Goal: Task Accomplishment & Management: Manage account settings

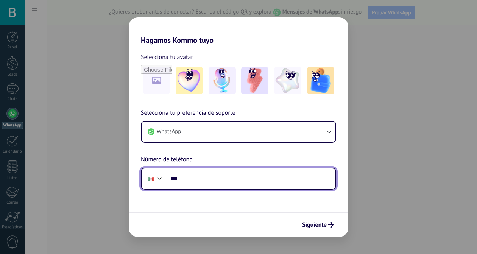
click at [189, 180] on input "***" at bounding box center [251, 178] width 169 height 17
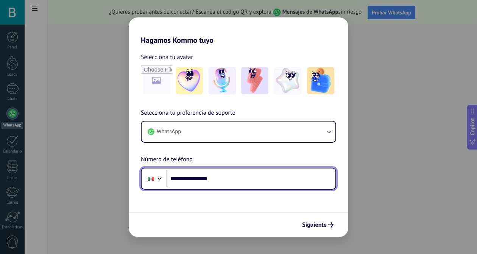
drag, startPoint x: 238, startPoint y: 182, endPoint x: 194, endPoint y: 179, distance: 43.6
click at [194, 179] on input "**********" at bounding box center [251, 178] width 169 height 17
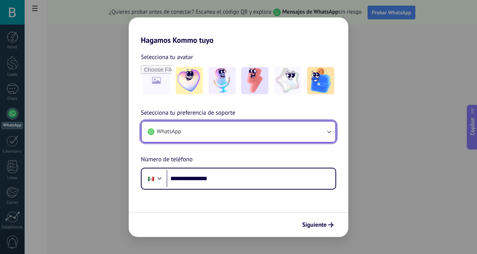
click at [271, 134] on button "WhatsApp" at bounding box center [239, 132] width 194 height 20
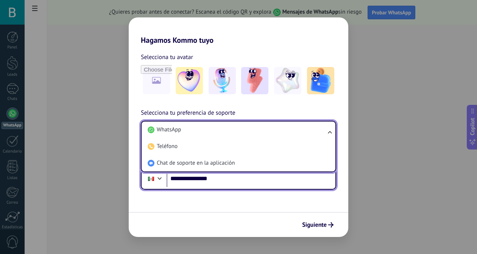
click at [254, 178] on input "**********" at bounding box center [251, 178] width 169 height 17
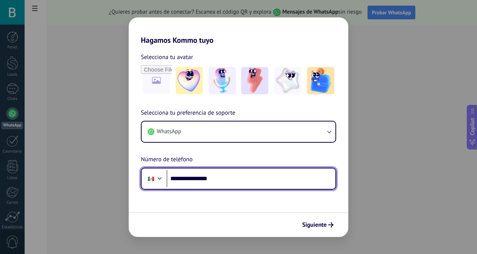
drag, startPoint x: 246, startPoint y: 182, endPoint x: 192, endPoint y: 179, distance: 54.2
click at [192, 179] on input "**********" at bounding box center [251, 178] width 169 height 17
type input "**********"
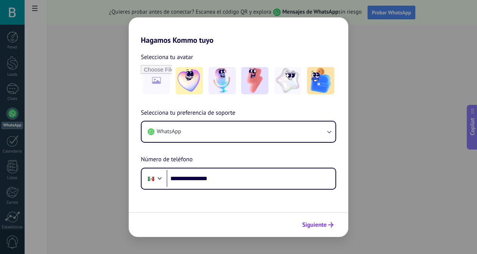
click at [317, 220] on button "Siguiente" at bounding box center [318, 224] width 38 height 13
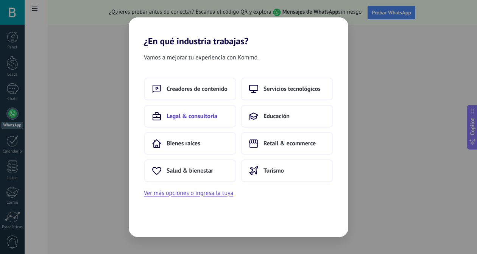
click at [185, 120] on span "Legal & consultoría" at bounding box center [192, 116] width 51 height 8
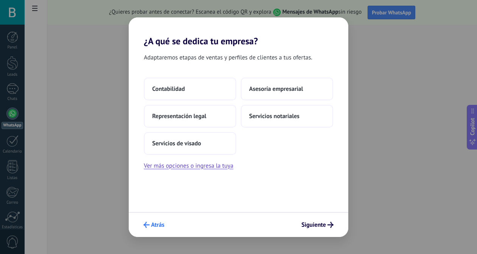
click at [153, 226] on span "Atrás" at bounding box center [157, 224] width 13 height 5
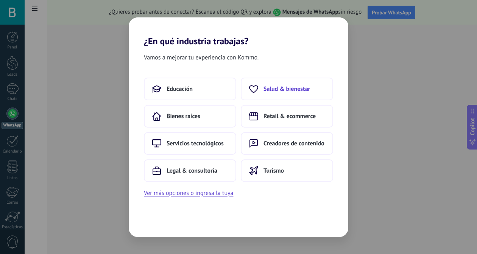
click at [281, 92] on span "Salud & bienestar" at bounding box center [287, 89] width 47 height 8
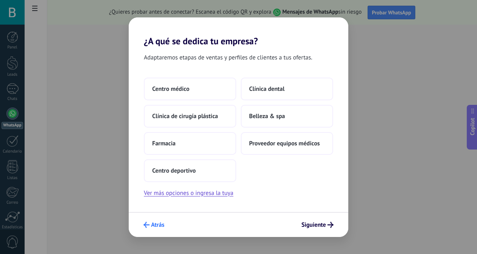
click at [148, 225] on icon "submit" at bounding box center [147, 225] width 6 height 6
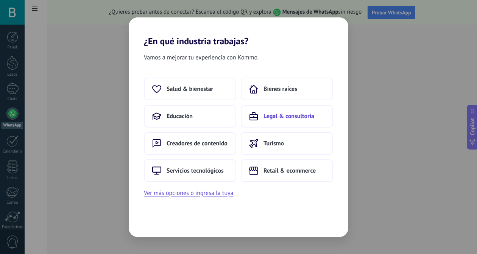
click at [289, 119] on span "Legal & consultoría" at bounding box center [289, 116] width 51 height 8
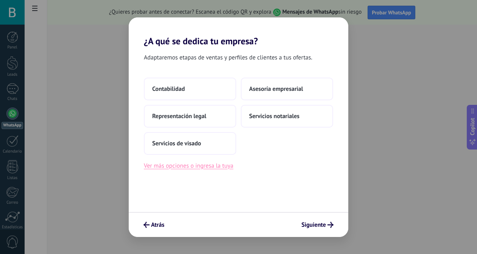
click at [186, 169] on button "Ver más opciones o ingresa la tuya" at bounding box center [188, 166] width 89 height 10
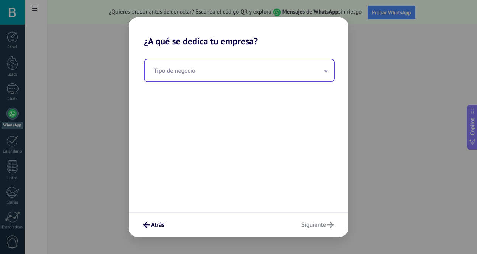
click at [183, 75] on input "text" at bounding box center [239, 70] width 189 height 22
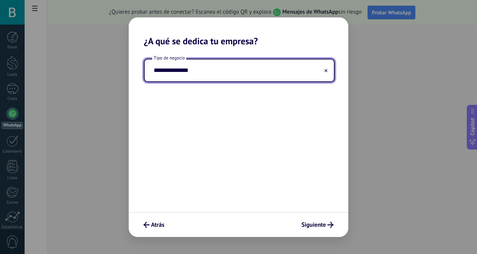
paste input "**********"
click at [237, 70] on input "**********" at bounding box center [239, 70] width 189 height 22
drag, startPoint x: 260, startPoint y: 73, endPoint x: 192, endPoint y: 72, distance: 67.8
click at [192, 72] on input "**********" at bounding box center [239, 70] width 189 height 22
paste input "*"
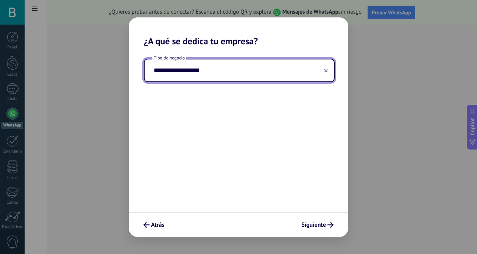
type input "**********"
click at [195, 102] on div "**********" at bounding box center [239, 129] width 220 height 165
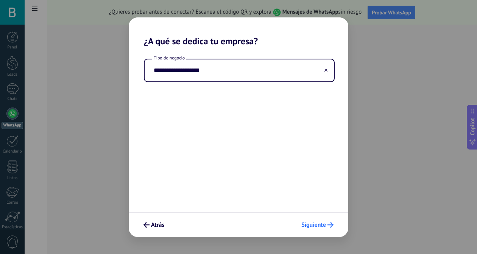
click at [317, 222] on span "Siguiente" at bounding box center [313, 224] width 25 height 5
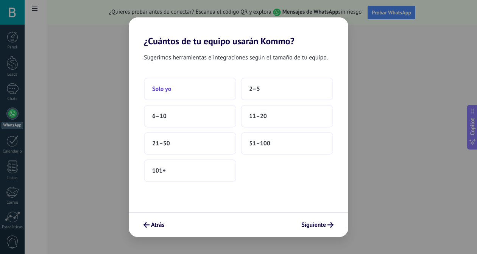
click at [203, 91] on button "Solo yo" at bounding box center [190, 89] width 92 height 23
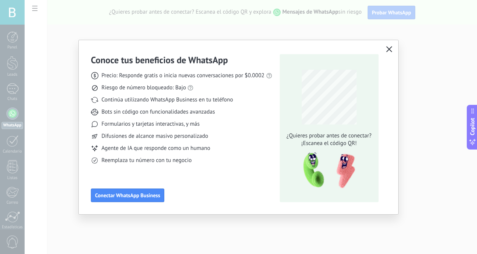
click at [389, 51] on icon "button" at bounding box center [389, 49] width 6 height 6
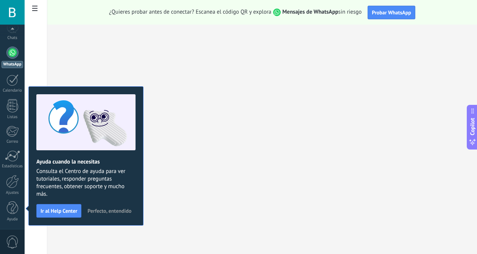
click at [117, 213] on span "Perfecto, entendido" at bounding box center [109, 210] width 44 height 5
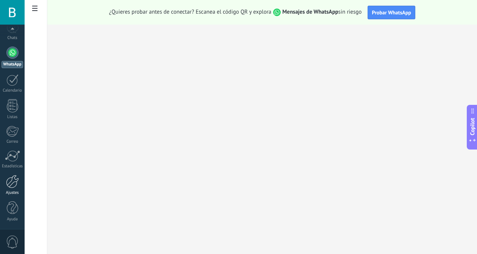
click at [10, 184] on div at bounding box center [12, 181] width 13 height 13
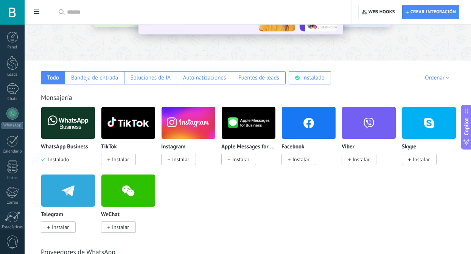
click at [188, 159] on span "Instalar" at bounding box center [180, 159] width 17 height 7
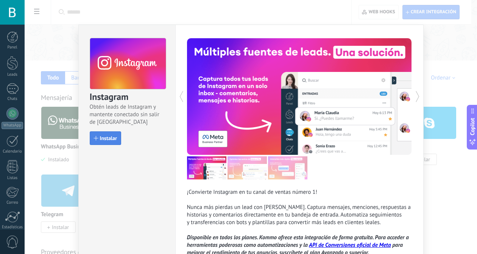
click at [105, 139] on span "Instalar" at bounding box center [108, 138] width 17 height 5
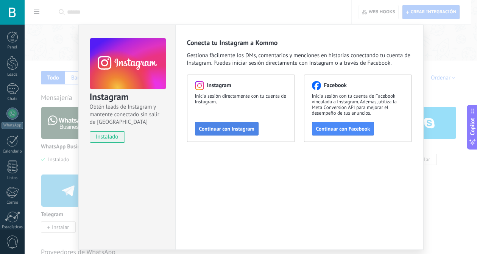
click at [234, 131] on span "Continuar con Instagram" at bounding box center [226, 128] width 55 height 5
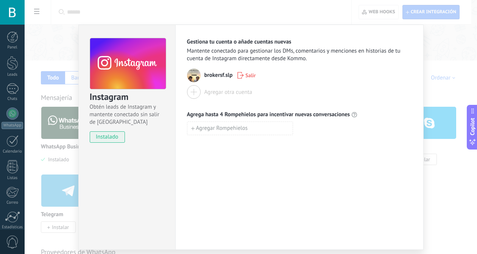
click at [443, 74] on div "Instagram Obtén leads de Instagram y mantente conectado sin salir de Kommo inst…" at bounding box center [251, 127] width 453 height 254
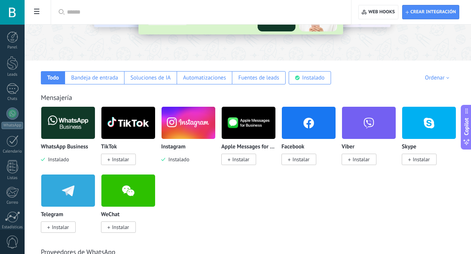
click at [297, 158] on span "Instalar" at bounding box center [301, 159] width 17 height 7
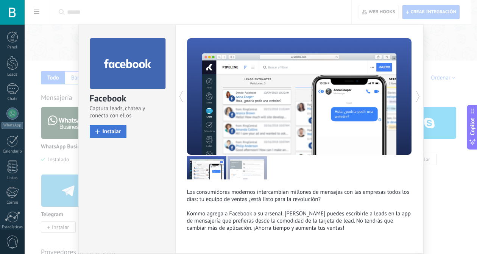
click at [113, 125] on button "Instalar" at bounding box center [108, 131] width 37 height 13
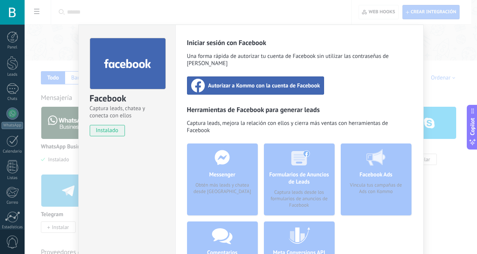
click at [259, 82] on span "Autorizar a Kommo con la cuenta de Facebook" at bounding box center [264, 86] width 112 height 8
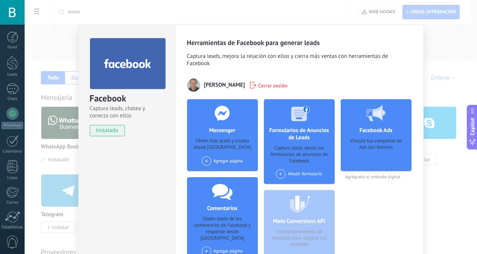
click at [449, 193] on div "Facebook Captura leads, chatea y conecta con ellos instalado Desinstalar Herram…" at bounding box center [251, 127] width 453 height 254
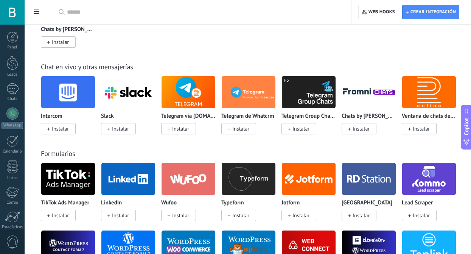
scroll to position [447, 0]
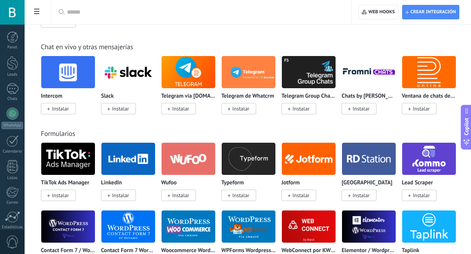
click at [129, 197] on span "Instalar" at bounding box center [120, 195] width 17 height 7
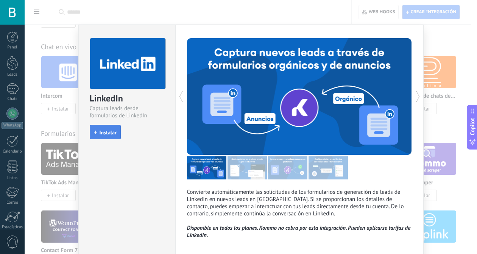
click at [113, 134] on span "Instalar" at bounding box center [108, 132] width 17 height 5
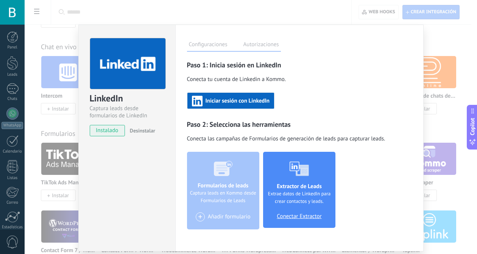
click at [250, 104] on span "Iniciar sesión con LinkedIn" at bounding box center [238, 100] width 64 height 5
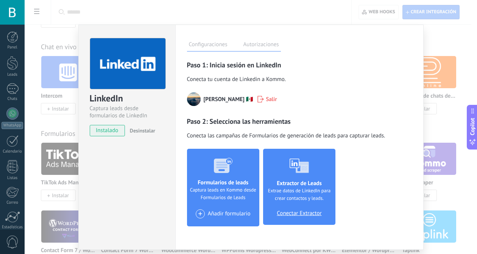
click at [258, 47] on label "Autorizaciones" at bounding box center [261, 45] width 39 height 11
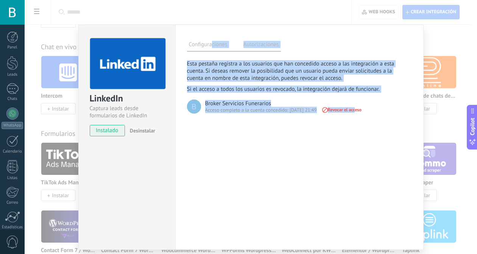
drag, startPoint x: 209, startPoint y: 49, endPoint x: 331, endPoint y: 136, distance: 149.8
click at [332, 135] on div "Configuraciones Autorizaciones Esta pestaña registra a los usuarios que han con…" at bounding box center [299, 137] width 248 height 225
click at [321, 163] on div "Configuraciones Autorizaciones Esta pestaña registra a los usuarios que han con…" at bounding box center [299, 137] width 248 height 225
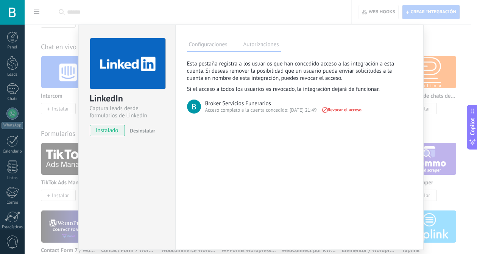
click at [212, 48] on label "Configuraciones" at bounding box center [208, 45] width 42 height 11
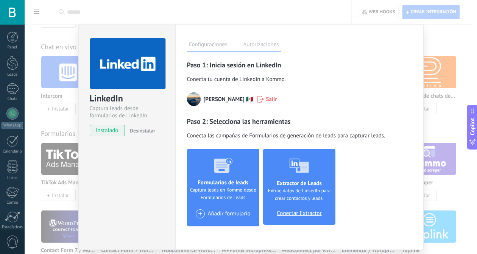
click at [297, 212] on span "Conectar Extractor" at bounding box center [299, 213] width 45 height 7
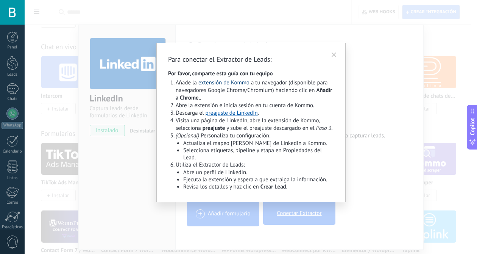
click at [234, 84] on link "extensión de Kommo" at bounding box center [223, 82] width 51 height 7
click at [233, 114] on link "preajuste de LinkedIn" at bounding box center [232, 112] width 52 height 7
click at [364, 30] on div "Para conectar el Extractor de Leads: Por favor, comparte esta guía con tu equip…" at bounding box center [251, 127] width 453 height 254
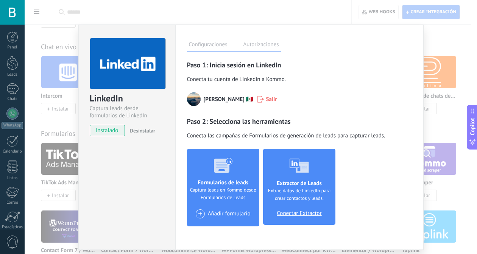
click at [287, 213] on span "Conectar Extractor" at bounding box center [299, 213] width 45 height 7
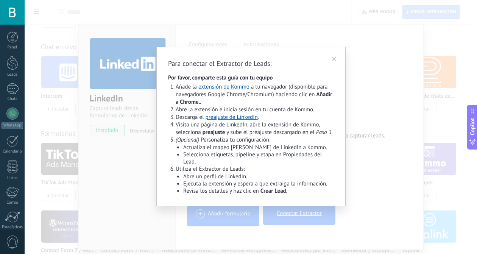
click at [404, 115] on div "Para conectar el Extractor de Leads: Por favor, comparte esta guía con tu equip…" at bounding box center [251, 127] width 453 height 254
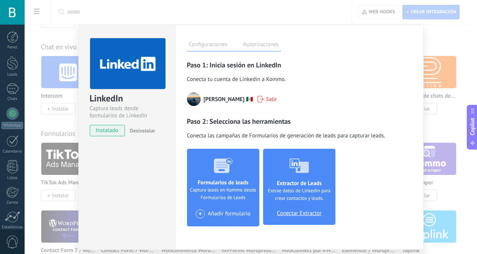
click at [296, 193] on span "Extrae datos de LinkedIn para crear contactos y leads." at bounding box center [299, 194] width 66 height 15
click at [295, 215] on span "Conectar Extractor" at bounding box center [299, 213] width 45 height 7
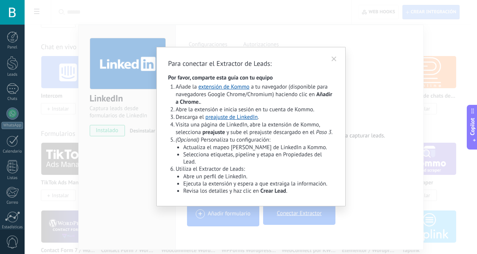
click at [333, 61] on icon at bounding box center [334, 59] width 8 height 8
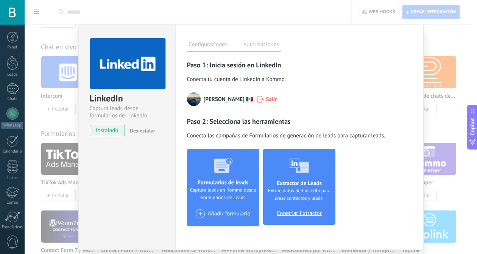
click at [450, 47] on div "LinkedIn Captura leads desde formularios de LinkedIn instalado Desinstalar Conf…" at bounding box center [251, 127] width 453 height 254
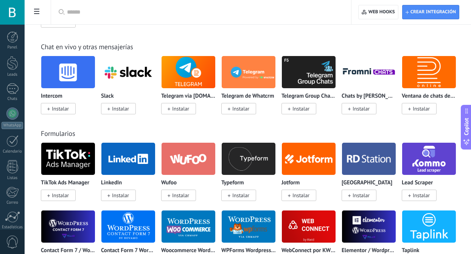
click at [125, 197] on span "Instalar" at bounding box center [120, 195] width 17 height 7
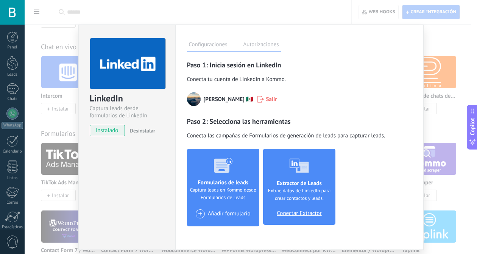
click at [257, 47] on label "Autorizaciones" at bounding box center [261, 45] width 39 height 11
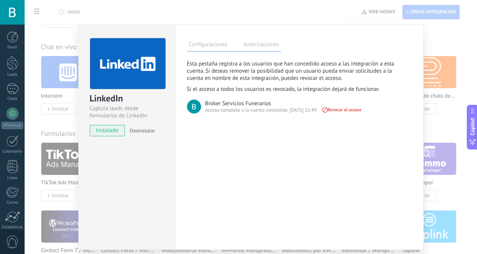
click at [209, 46] on label "Configuraciones" at bounding box center [208, 45] width 42 height 11
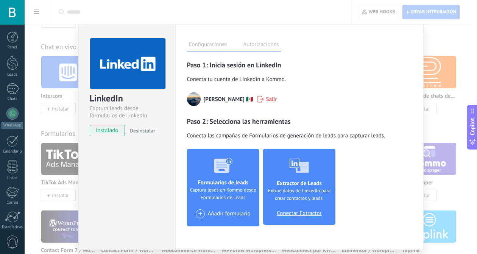
click at [436, 40] on div "LinkedIn Captura leads desde formularios de LinkedIn instalado Desinstalar Conf…" at bounding box center [251, 127] width 453 height 254
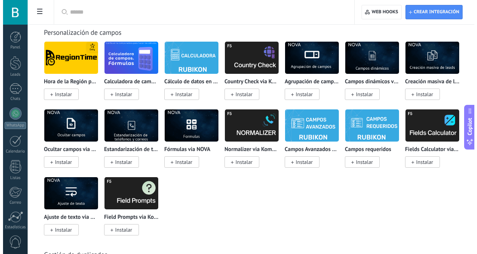
scroll to position [2796, 0]
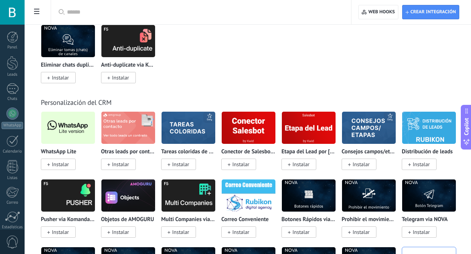
click at [60, 170] on span "Instalar" at bounding box center [58, 164] width 35 height 11
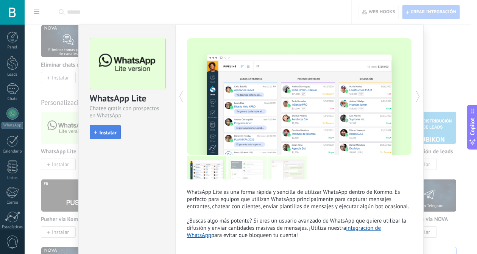
click at [100, 130] on span "Instalar" at bounding box center [108, 132] width 17 height 5
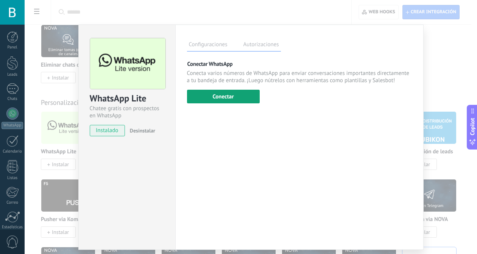
click at [228, 99] on button "Conectar" at bounding box center [223, 97] width 73 height 14
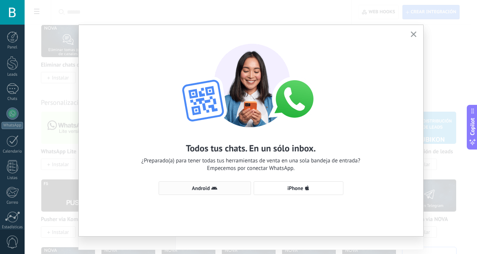
click at [194, 189] on span "Android" at bounding box center [201, 188] width 18 height 5
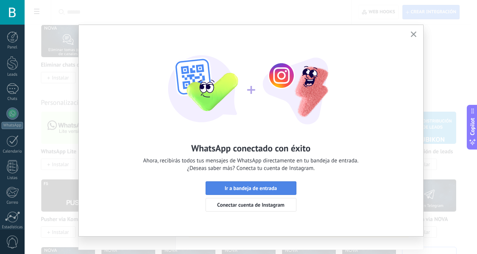
click at [246, 190] on span "Ir a bandeja de entrada" at bounding box center [251, 188] width 52 height 5
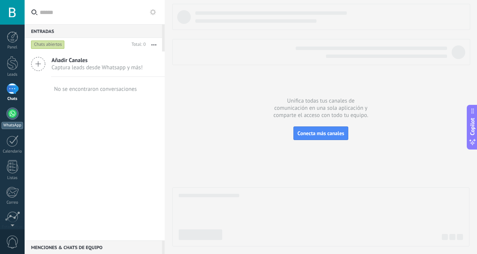
click at [14, 114] on div at bounding box center [12, 114] width 12 height 12
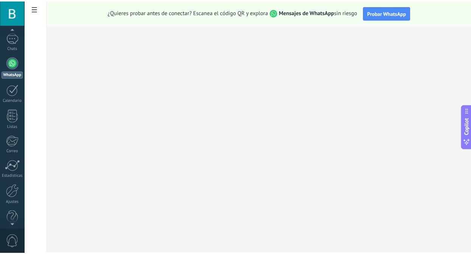
scroll to position [61, 0]
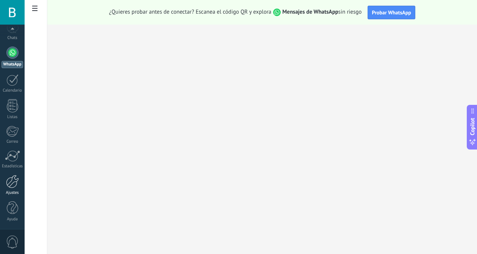
click at [11, 185] on div at bounding box center [12, 181] width 13 height 13
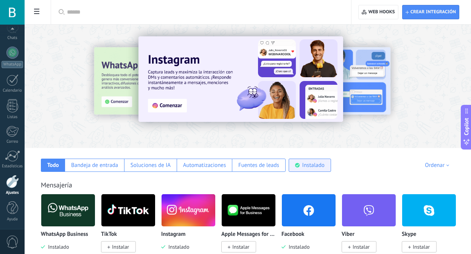
click at [315, 164] on div "Instalado" at bounding box center [314, 165] width 22 height 7
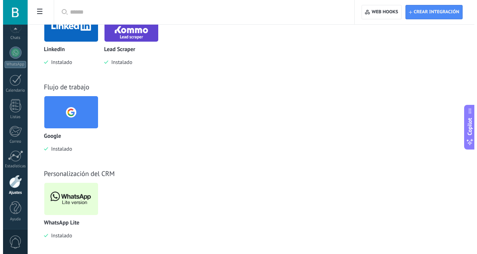
scroll to position [366, 0]
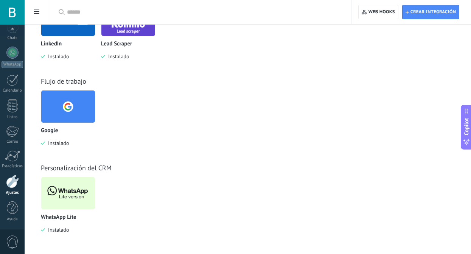
click at [84, 189] on img at bounding box center [68, 193] width 54 height 37
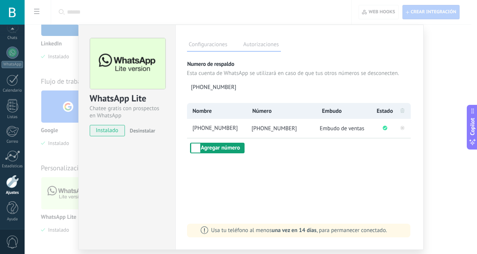
click at [212, 148] on button "Agregar número" at bounding box center [217, 148] width 55 height 11
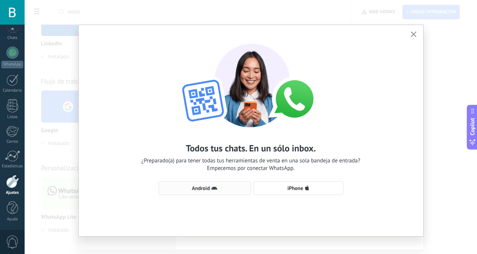
click at [202, 187] on span "Android" at bounding box center [201, 188] width 18 height 5
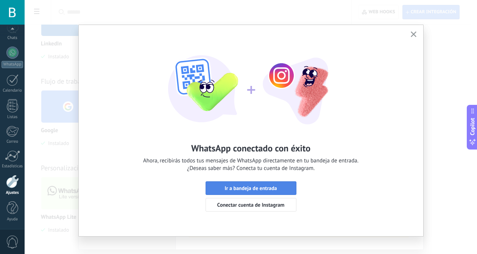
click at [273, 193] on button "Ir a bandeja de entrada" at bounding box center [251, 188] width 91 height 14
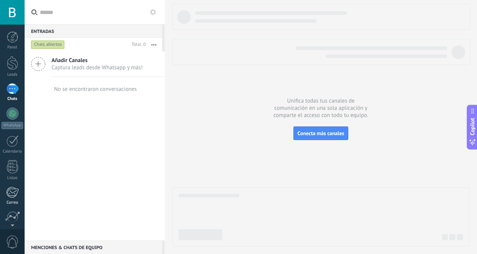
click at [4, 203] on div "Correo" at bounding box center [13, 202] width 22 height 5
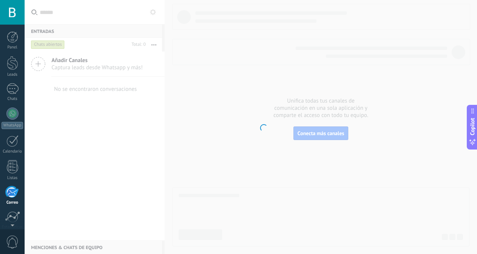
scroll to position [61, 0]
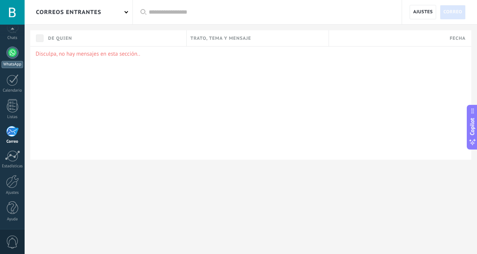
click at [17, 53] on div at bounding box center [12, 53] width 12 height 12
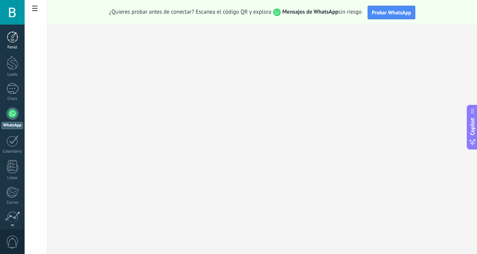
click at [11, 39] on div at bounding box center [12, 36] width 11 height 11
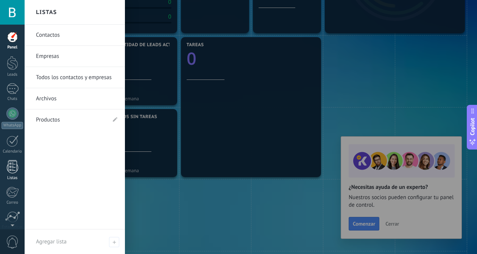
click at [11, 163] on div at bounding box center [12, 166] width 11 height 13
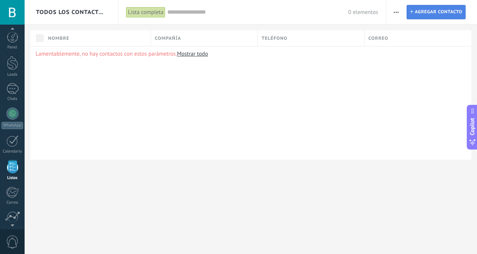
scroll to position [47, 0]
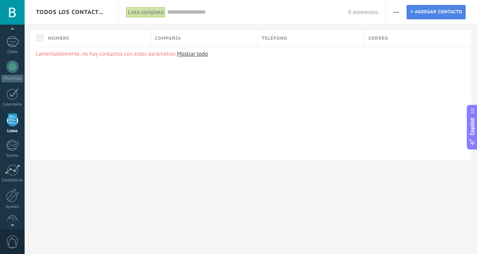
click at [433, 13] on span "Agregar contacto" at bounding box center [438, 12] width 47 height 14
click at [436, 11] on span "Agregar contacto" at bounding box center [438, 12] width 47 height 14
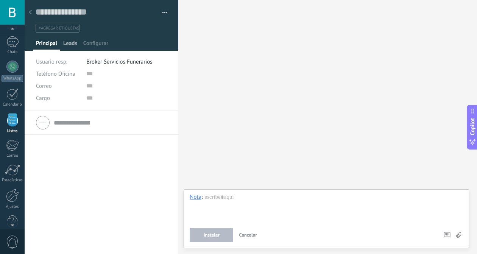
click at [68, 41] on span "Leads" at bounding box center [70, 45] width 14 height 11
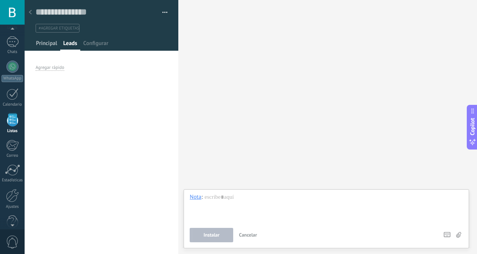
click at [52, 41] on span "Principal" at bounding box center [46, 45] width 21 height 11
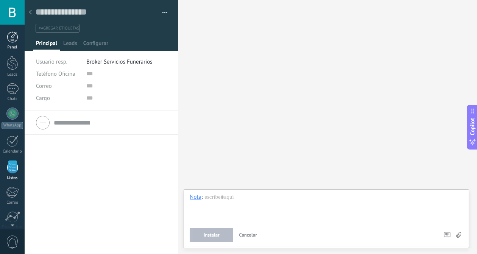
click at [12, 41] on div at bounding box center [12, 36] width 11 height 11
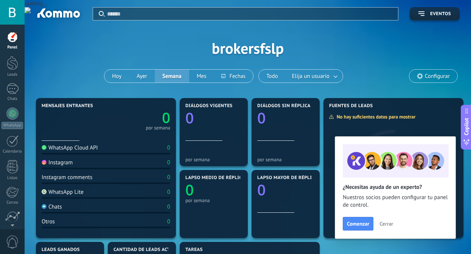
click at [438, 75] on span "Configurar" at bounding box center [437, 76] width 25 height 6
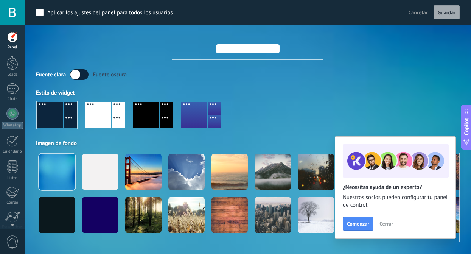
click at [415, 68] on div "**********" at bounding box center [248, 121] width 424 height 242
click at [17, 40] on div at bounding box center [12, 36] width 11 height 11
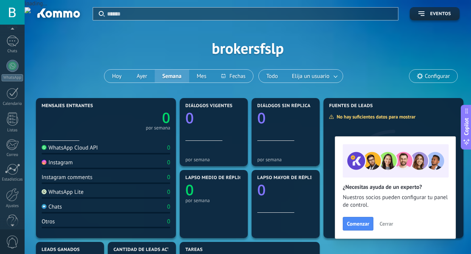
scroll to position [61, 0]
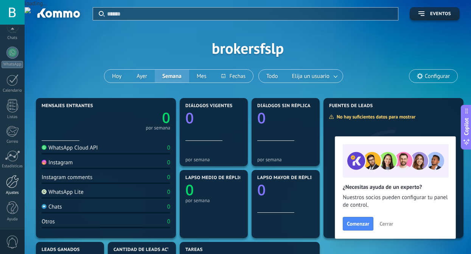
click at [14, 186] on div at bounding box center [12, 181] width 13 height 13
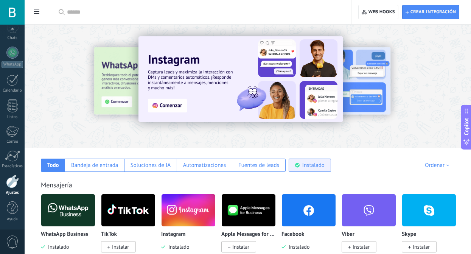
click at [304, 167] on div "Instalado" at bounding box center [314, 165] width 22 height 7
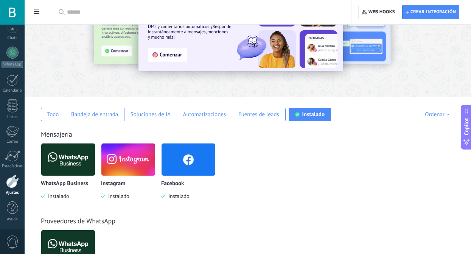
scroll to position [73, 0]
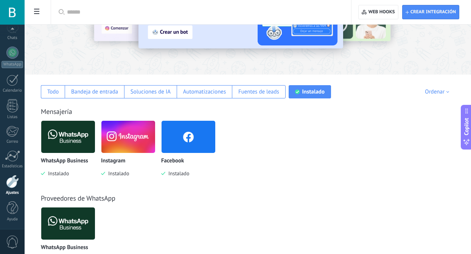
click at [68, 132] on img at bounding box center [68, 137] width 54 height 37
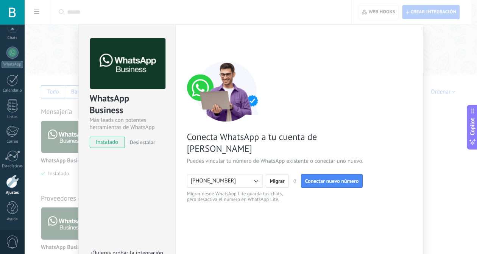
click at [132, 142] on span "Desinstalar" at bounding box center [142, 142] width 25 height 7
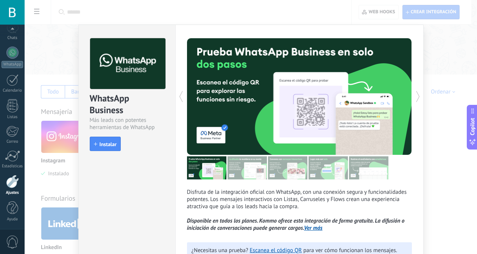
click at [445, 62] on div "WhatsApp Business Más leads con potentes herramientas de WhatsApp install Insta…" at bounding box center [251, 127] width 453 height 254
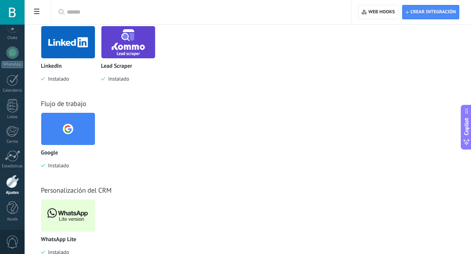
scroll to position [279, 0]
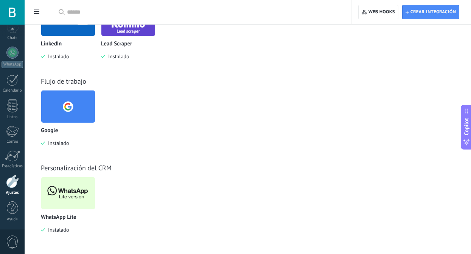
click at [60, 187] on img at bounding box center [68, 193] width 54 height 37
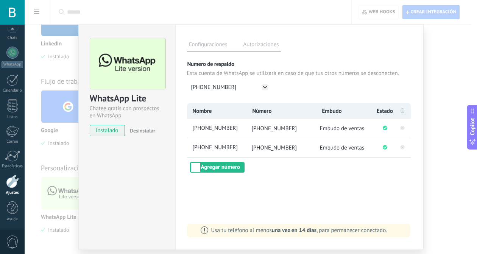
click at [252, 42] on label "Autorizaciones" at bounding box center [261, 45] width 39 height 11
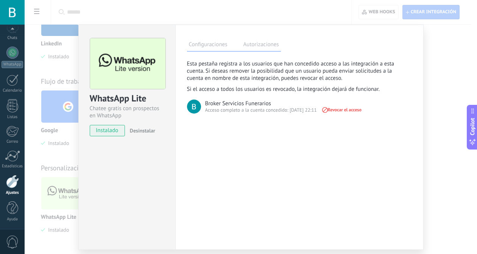
click at [435, 68] on div "WhatsApp Lite Chatee gratis con prospectos en WhatsApp instalado Desinstalar Co…" at bounding box center [251, 127] width 453 height 254
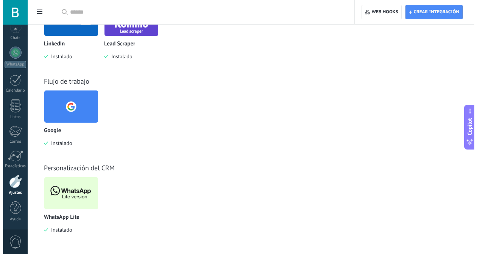
scroll to position [178, 0]
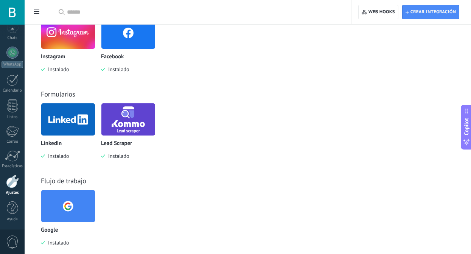
click at [121, 42] on img at bounding box center [128, 32] width 54 height 37
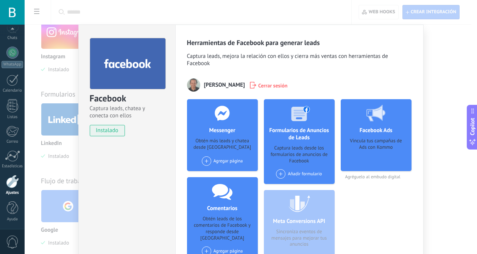
click at [375, 116] on use at bounding box center [376, 113] width 19 height 17
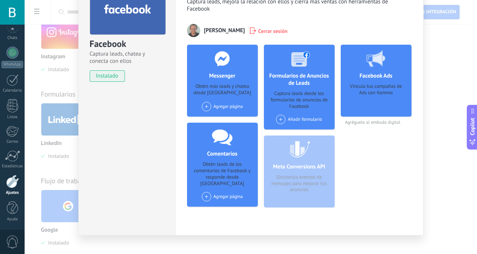
scroll to position [55, 0]
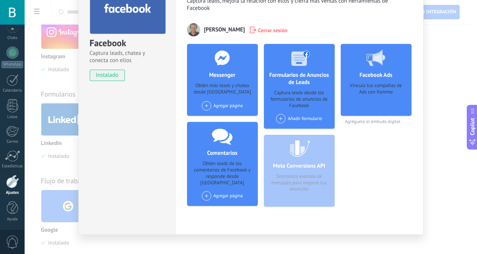
click at [231, 109] on div "Agregar página" at bounding box center [222, 105] width 41 height 9
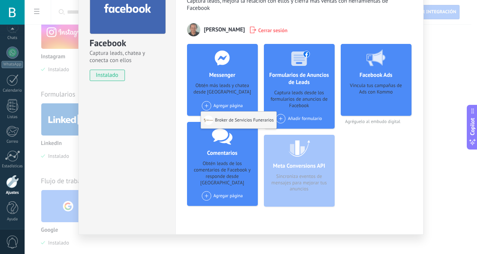
click at [231, 121] on div "Broker de Servicios Funerarios" at bounding box center [238, 120] width 75 height 17
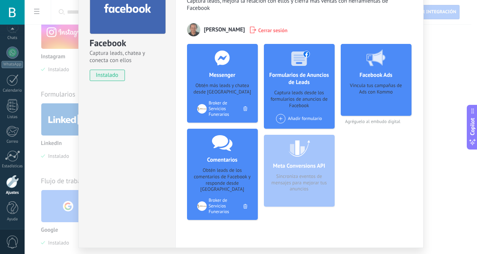
click at [278, 115] on span at bounding box center [280, 118] width 9 height 9
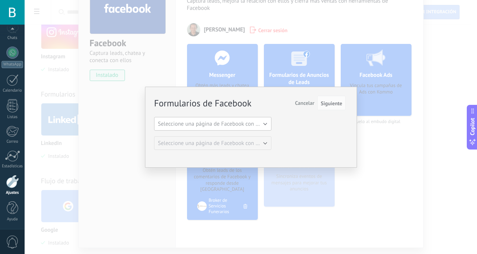
click at [267, 123] on span "Seleccione una página de Facebook con formas" at bounding box center [215, 123] width 114 height 7
click at [220, 137] on span "Broker de Servicios Funerarios" at bounding box center [209, 136] width 119 height 7
click at [262, 114] on div "Formularios de Facebook Siguiente Cancelar Seleccione una página de Facebook co…" at bounding box center [250, 123] width 192 height 53
click at [334, 105] on span "Siguiente" at bounding box center [332, 103] width 22 height 5
drag, startPoint x: 244, startPoint y: 108, endPoint x: 237, endPoint y: 136, distance: 29.3
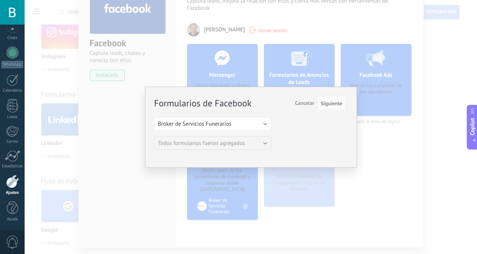
click at [244, 108] on h3 "Formularios de Facebook" at bounding box center [202, 103] width 97 height 9
click at [223, 125] on span "Broker de Servicios Funerarios" at bounding box center [194, 123] width 73 height 7
click at [217, 136] on span "Broker de Servicios Funerarios" at bounding box center [209, 136] width 119 height 7
click at [328, 105] on span "Siguiente" at bounding box center [332, 103] width 22 height 5
click at [308, 104] on span "Cancelar" at bounding box center [304, 103] width 19 height 7
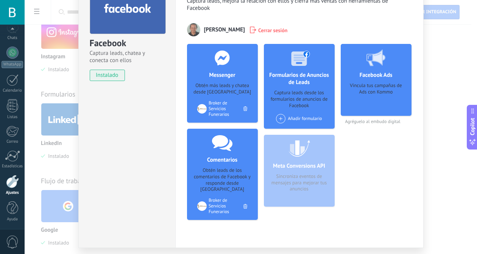
click at [284, 121] on span at bounding box center [280, 118] width 9 height 9
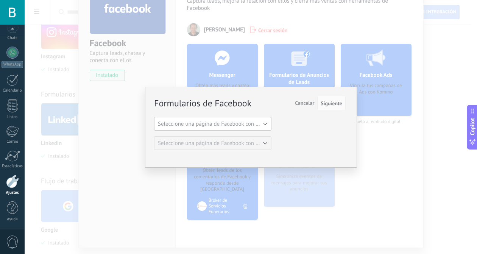
click at [266, 124] on button "Seleccione una página de Facebook con formas" at bounding box center [212, 124] width 117 height 14
click at [234, 134] on span "Broker de Servicios Funerarios" at bounding box center [209, 136] width 119 height 7
click at [333, 105] on span "Siguiente" at bounding box center [332, 103] width 22 height 5
click at [334, 103] on span "Siguiente" at bounding box center [332, 103] width 22 height 5
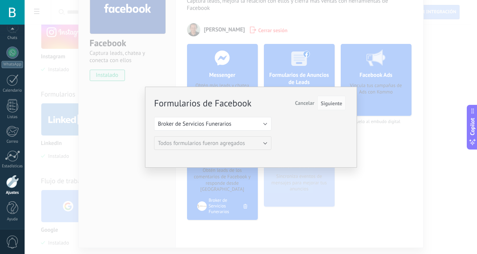
click at [296, 103] on span "Cancelar" at bounding box center [304, 103] width 19 height 7
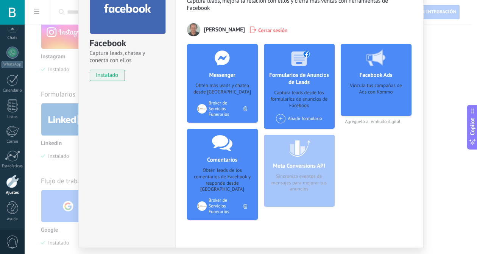
click at [440, 27] on div "Facebook Captura leads, chatea y conecta con ellos instalado Desinstalar Herram…" at bounding box center [251, 127] width 453 height 254
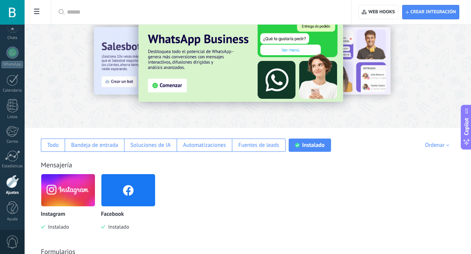
scroll to position [17, 0]
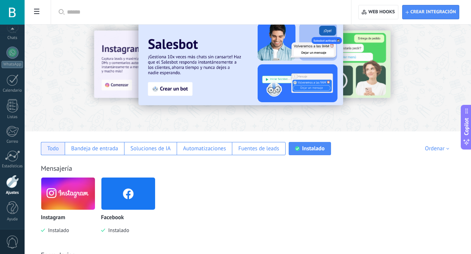
click at [52, 153] on div "Todo" at bounding box center [53, 148] width 24 height 13
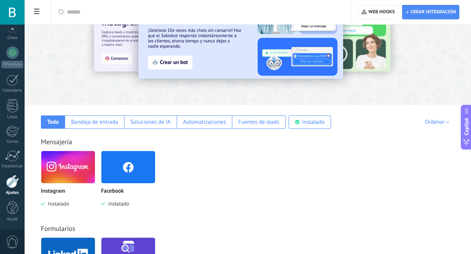
scroll to position [28, 0]
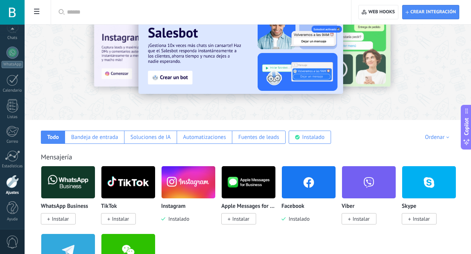
click at [123, 220] on span "Instalar" at bounding box center [120, 218] width 17 height 7
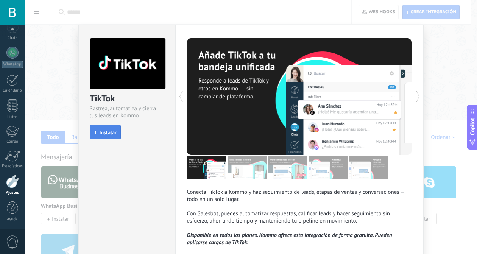
click at [104, 133] on span "Instalar" at bounding box center [108, 132] width 17 height 5
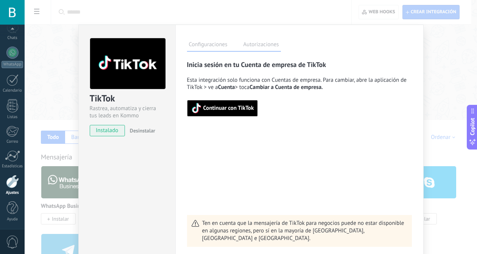
click at [222, 111] on span "Continuar con TikTok" at bounding box center [228, 108] width 51 height 5
click at [229, 106] on span "Continuar con TikTok" at bounding box center [228, 108] width 51 height 5
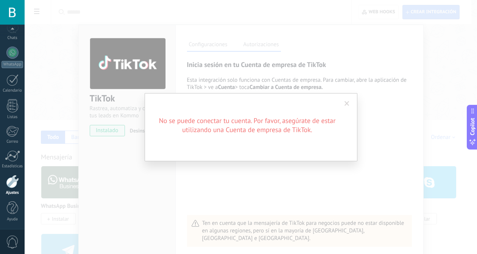
click at [346, 103] on span at bounding box center [347, 103] width 5 height 5
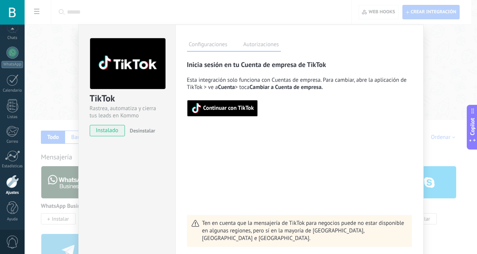
click at [239, 108] on span "Continuar con TikTok" at bounding box center [228, 108] width 51 height 5
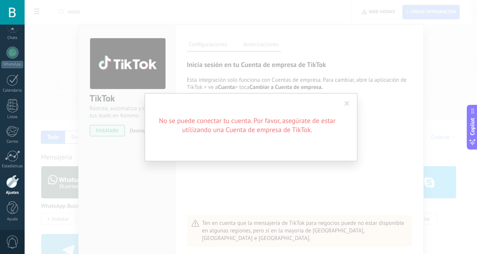
click at [350, 103] on span at bounding box center [347, 103] width 12 height 13
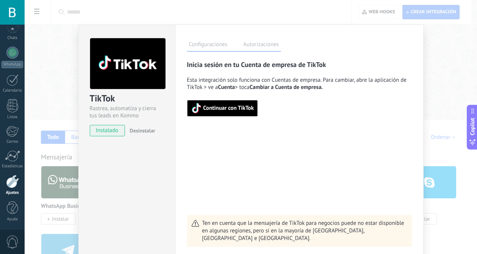
click at [137, 130] on span "Desinstalar" at bounding box center [142, 130] width 25 height 7
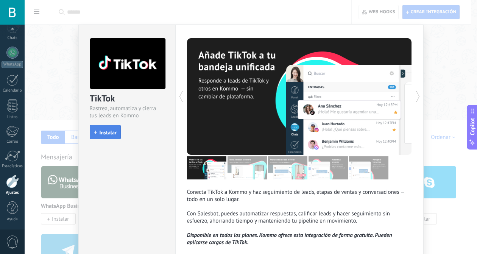
click at [108, 130] on span "Instalar" at bounding box center [108, 132] width 17 height 5
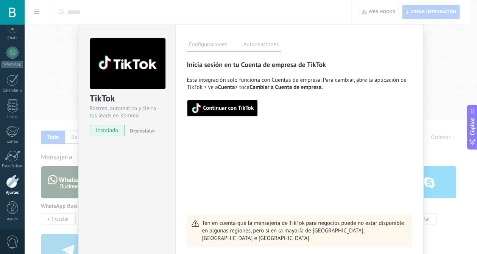
click at [233, 108] on span "Continuar con TikTok" at bounding box center [228, 108] width 51 height 5
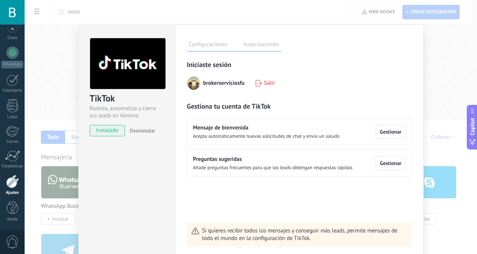
click at [439, 75] on div "TikTok Rastrea, automatiza y cierra tus leads en Kommo instalado Desinstalar Co…" at bounding box center [251, 127] width 453 height 254
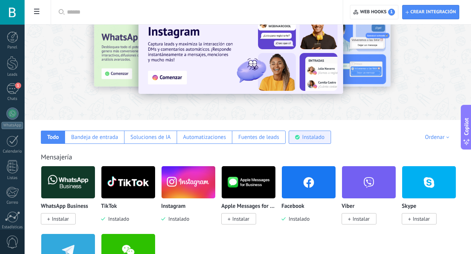
click at [318, 136] on div "Instalado" at bounding box center [314, 137] width 22 height 7
click at [305, 138] on div "Instalado" at bounding box center [314, 137] width 22 height 7
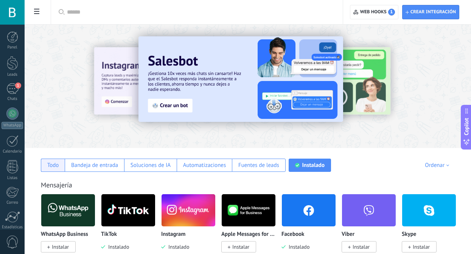
click at [55, 166] on div "Todo" at bounding box center [53, 165] width 12 height 7
click at [306, 163] on div "Instalado" at bounding box center [314, 165] width 22 height 7
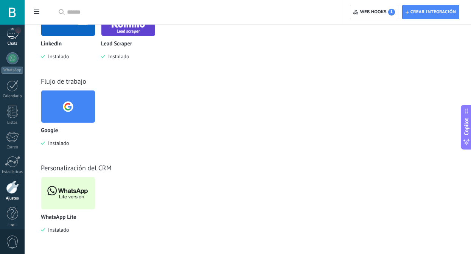
scroll to position [47, 0]
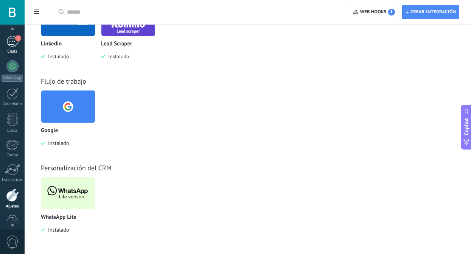
click at [12, 41] on div "1" at bounding box center [12, 41] width 12 height 11
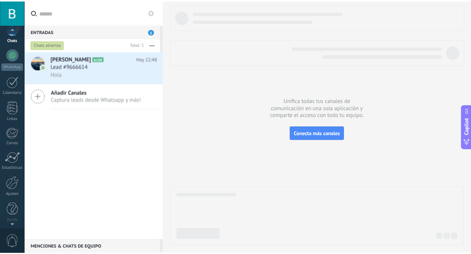
scroll to position [61, 0]
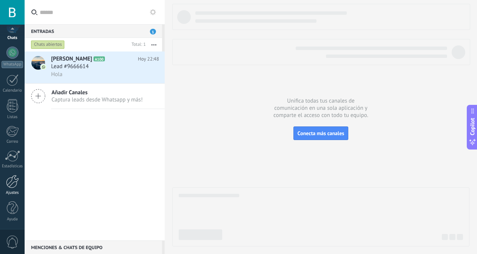
click at [14, 184] on div at bounding box center [12, 181] width 13 height 13
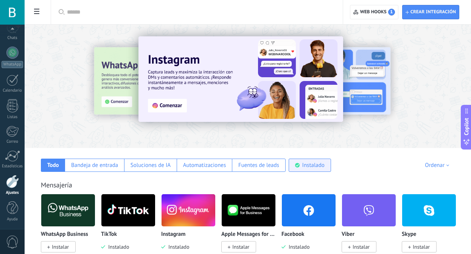
click at [321, 168] on div "Instalado" at bounding box center [314, 165] width 22 height 7
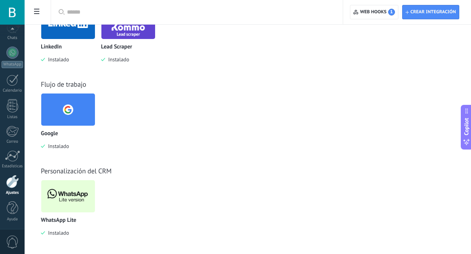
scroll to position [276, 0]
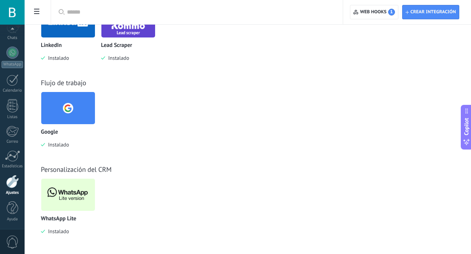
click at [84, 194] on img at bounding box center [68, 194] width 54 height 37
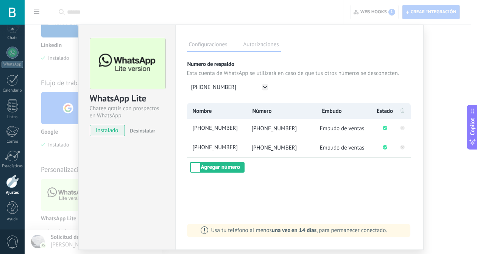
click at [432, 65] on div "WhatsApp Lite Chatee gratis con prospectos en WhatsApp instalado Desinstalar Co…" at bounding box center [251, 127] width 453 height 254
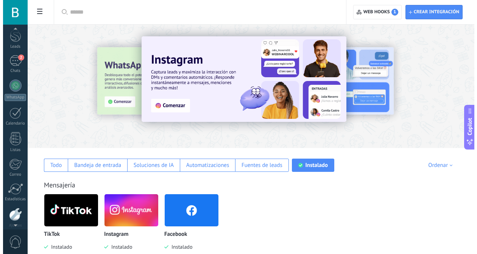
scroll to position [0, 0]
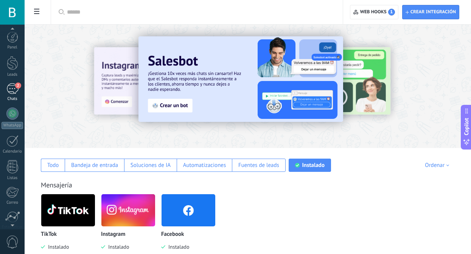
click at [12, 87] on div "2" at bounding box center [12, 88] width 12 height 11
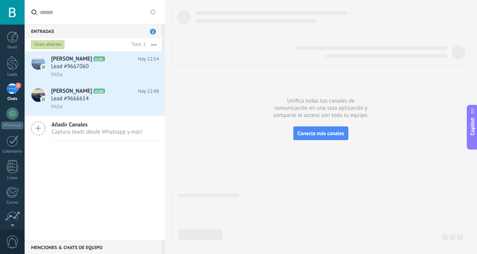
click at [81, 128] on span "Añadir Canales" at bounding box center [97, 124] width 91 height 7
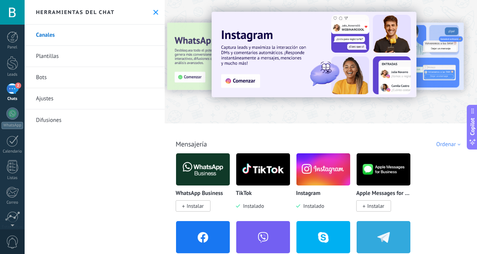
click at [69, 53] on link "Plantillas" at bounding box center [95, 56] width 140 height 21
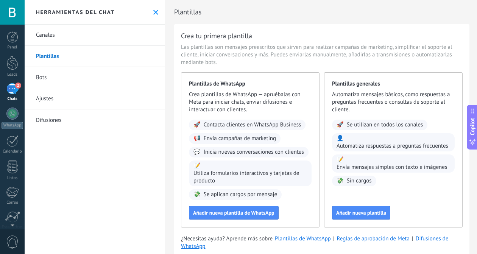
click at [55, 80] on link "Bots" at bounding box center [95, 77] width 140 height 21
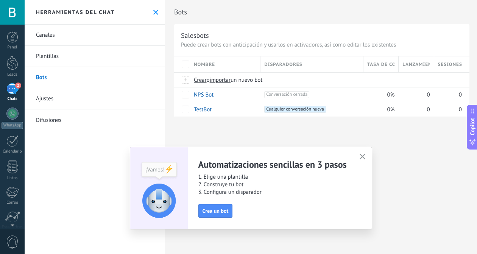
click at [365, 156] on icon "button" at bounding box center [363, 157] width 6 height 6
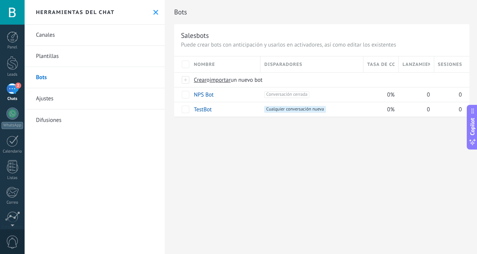
click at [61, 100] on link "Ajustes" at bounding box center [95, 98] width 140 height 21
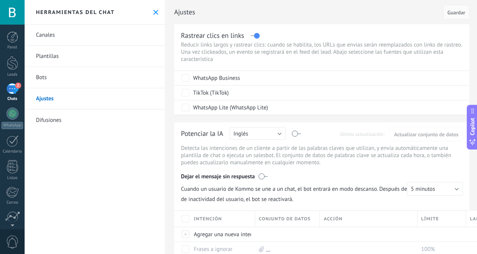
click at [48, 119] on link "Difusiones" at bounding box center [95, 119] width 140 height 21
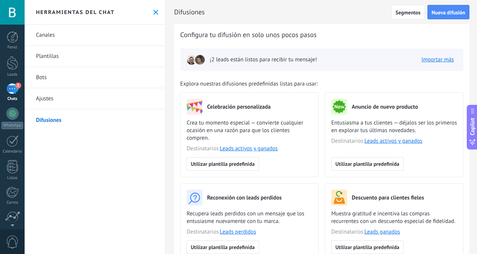
click at [12, 94] on div "2" at bounding box center [12, 88] width 12 height 11
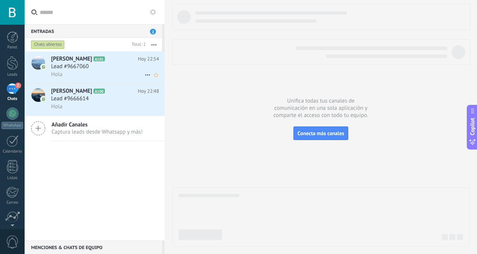
click at [77, 64] on span "Lead #9667060" at bounding box center [69, 67] width 37 height 8
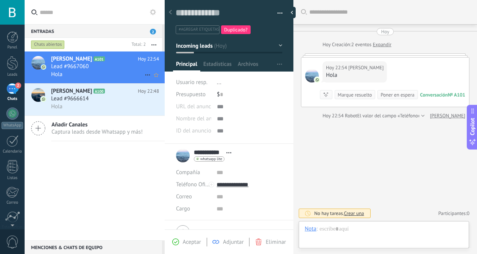
scroll to position [11, 0]
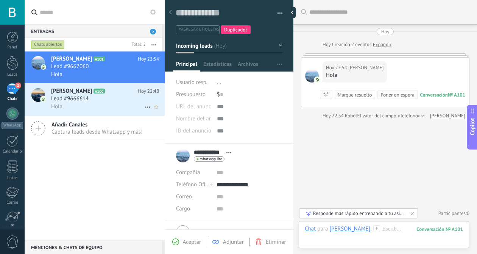
click at [69, 97] on span "Lead #9666614" at bounding box center [69, 99] width 37 height 8
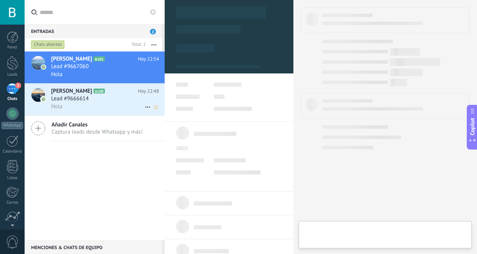
type textarea "**********"
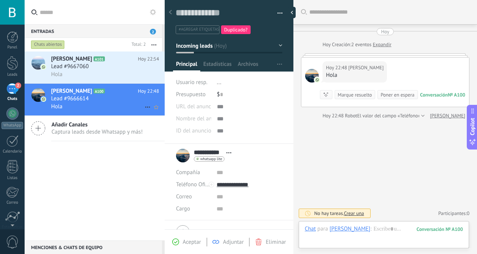
scroll to position [11, 0]
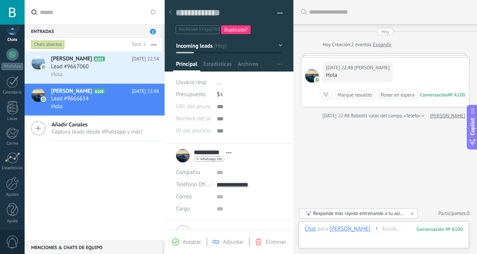
scroll to position [61, 0]
click at [11, 241] on span "0" at bounding box center [12, 242] width 13 height 13
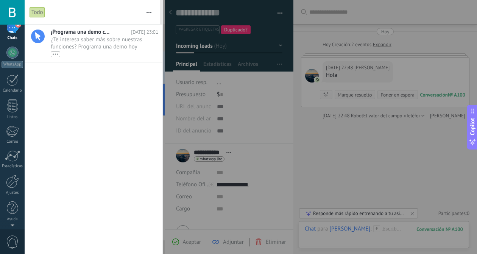
scroll to position [0, 0]
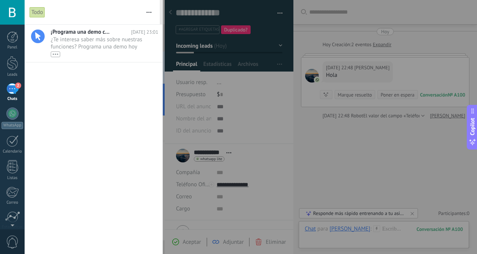
click at [12, 12] on div at bounding box center [12, 12] width 25 height 25
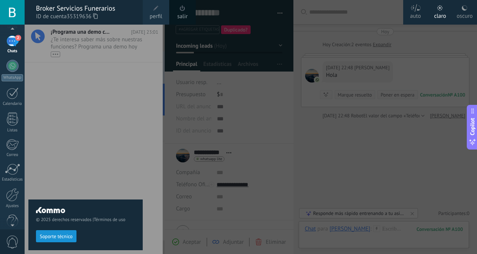
scroll to position [61, 0]
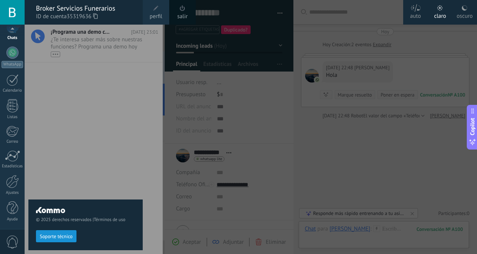
click at [187, 19] on link "salir" at bounding box center [182, 16] width 10 height 8
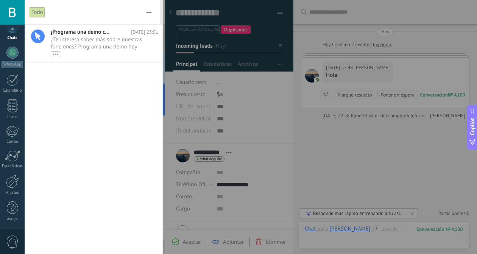
scroll to position [0, 0]
